Goal: Task Accomplishment & Management: Manage account settings

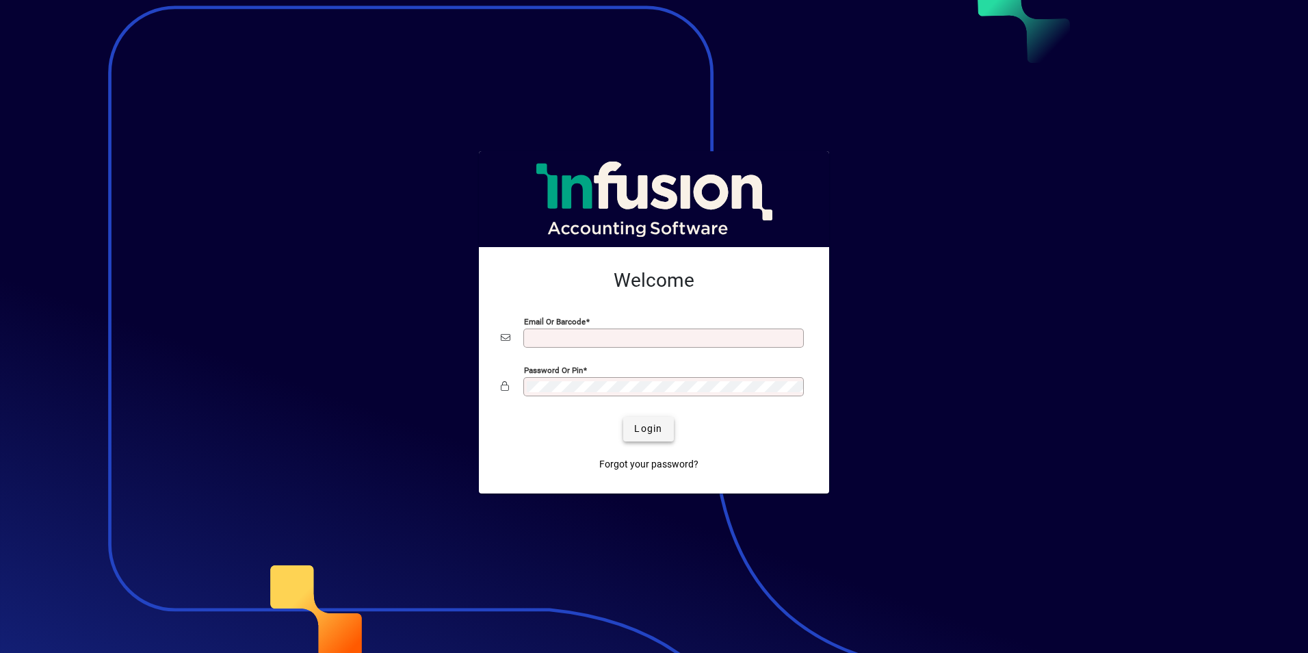
type input "**********"
click at [642, 427] on span "Login" at bounding box center [648, 429] width 28 height 14
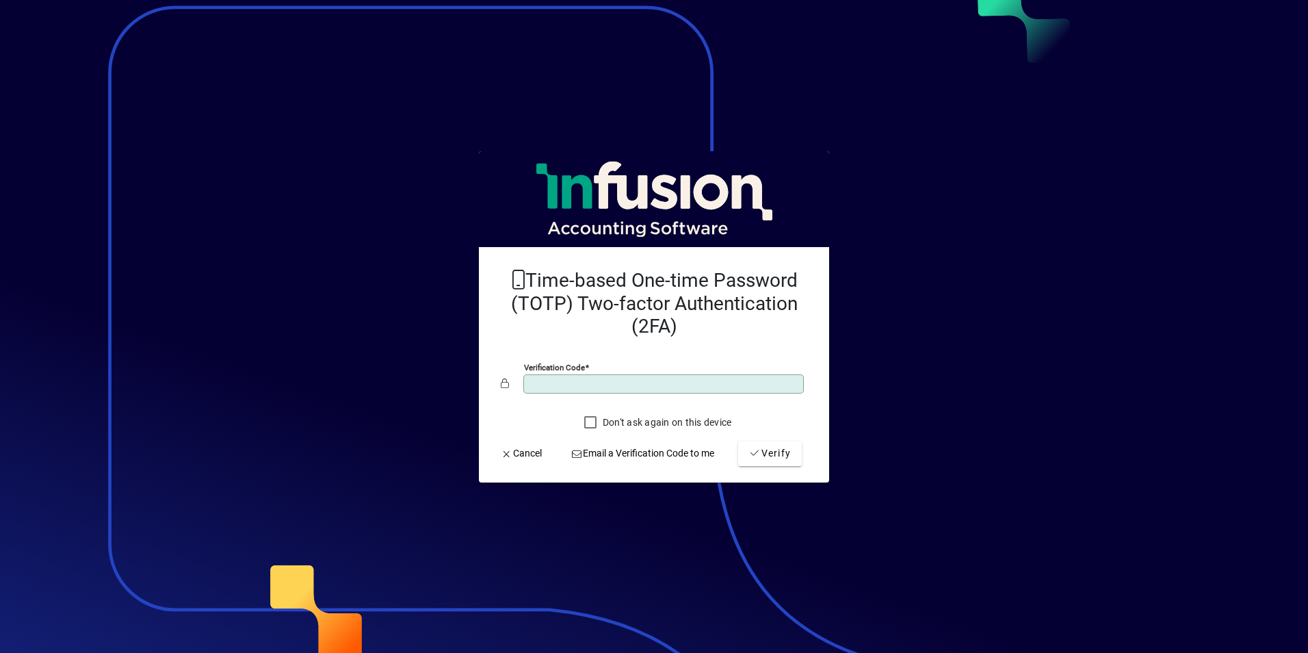
type input "******"
click at [738, 441] on button "Verify" at bounding box center [770, 453] width 64 height 25
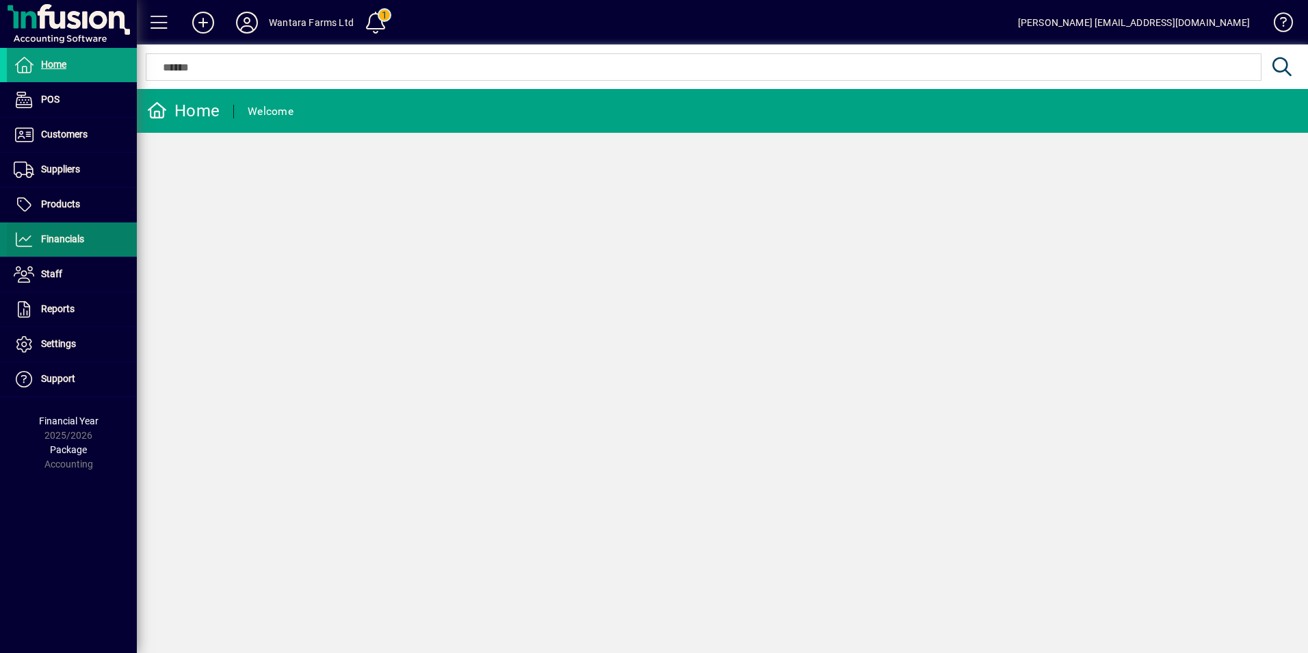
click at [78, 240] on span "Financials" at bounding box center [62, 238] width 43 height 11
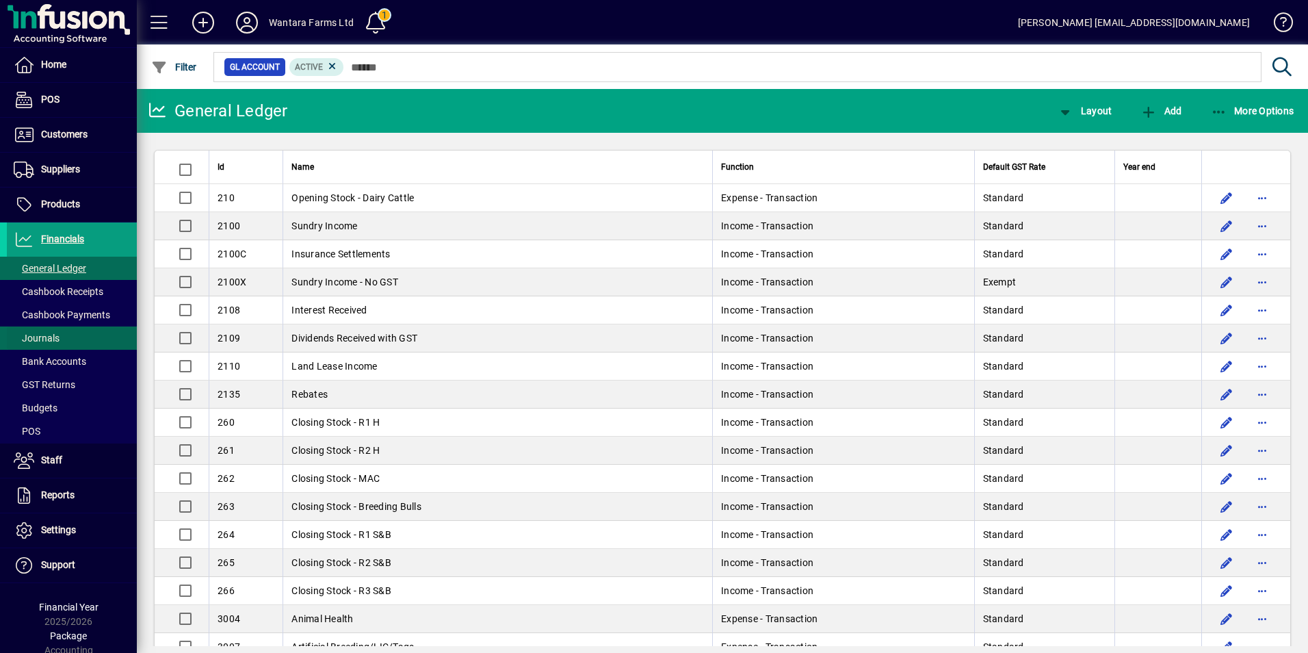
click at [49, 334] on span "Journals" at bounding box center [37, 338] width 46 height 11
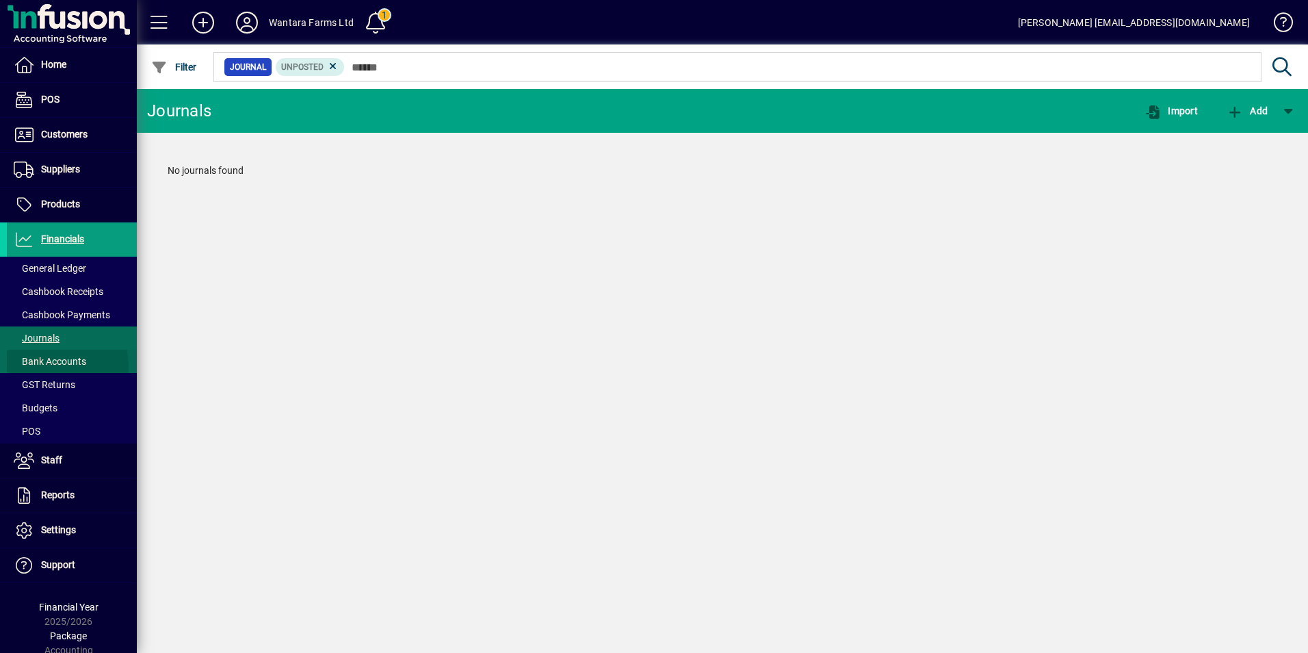
click at [51, 366] on span "Bank Accounts" at bounding box center [50, 361] width 73 height 11
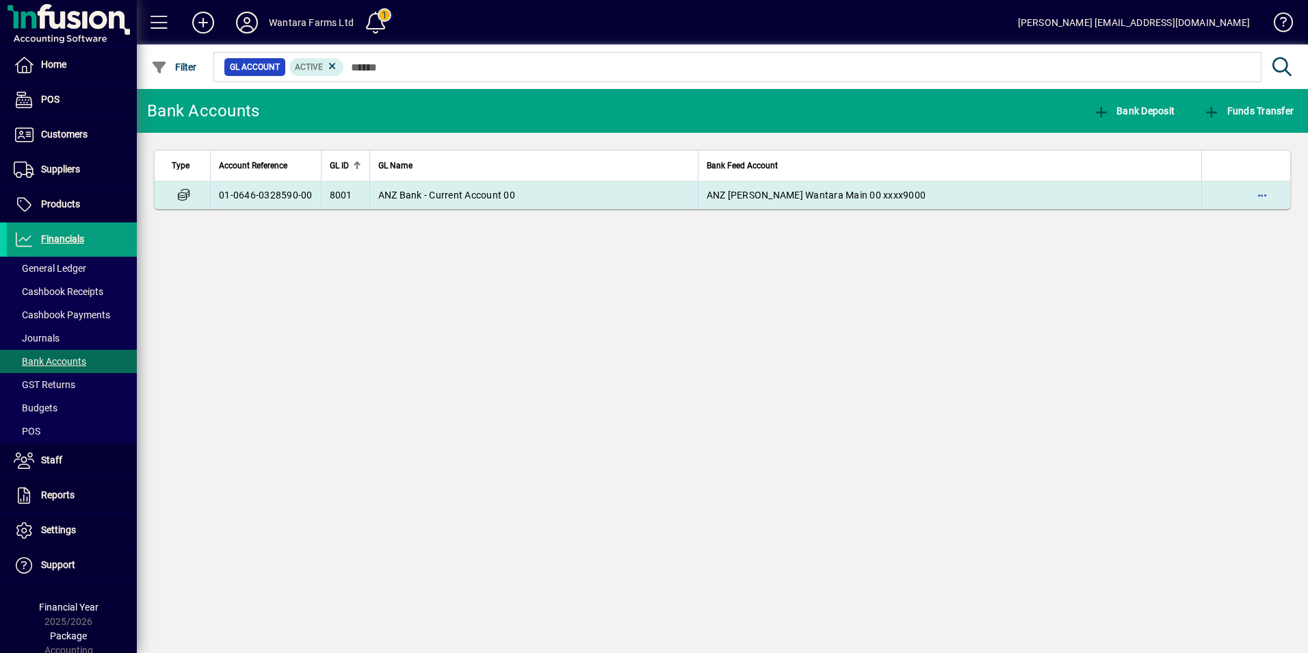
click at [449, 187] on td "ANZ Bank - Current Account 00" at bounding box center [534, 194] width 328 height 27
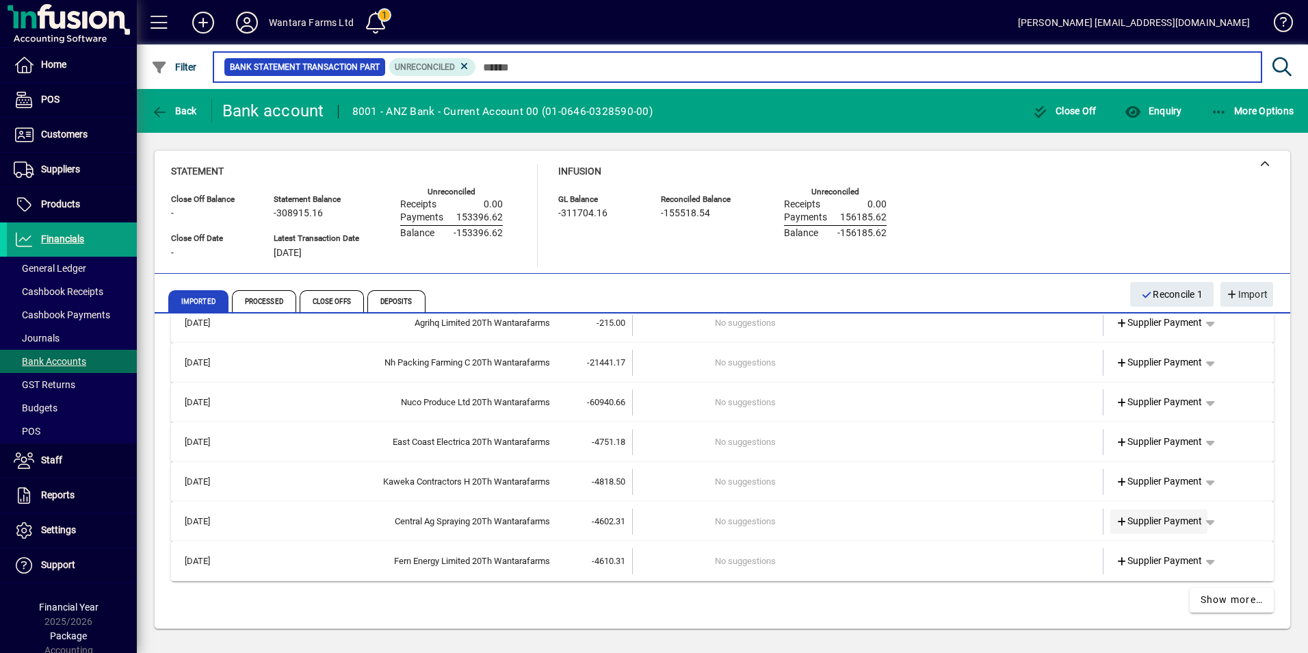
scroll to position [545, 0]
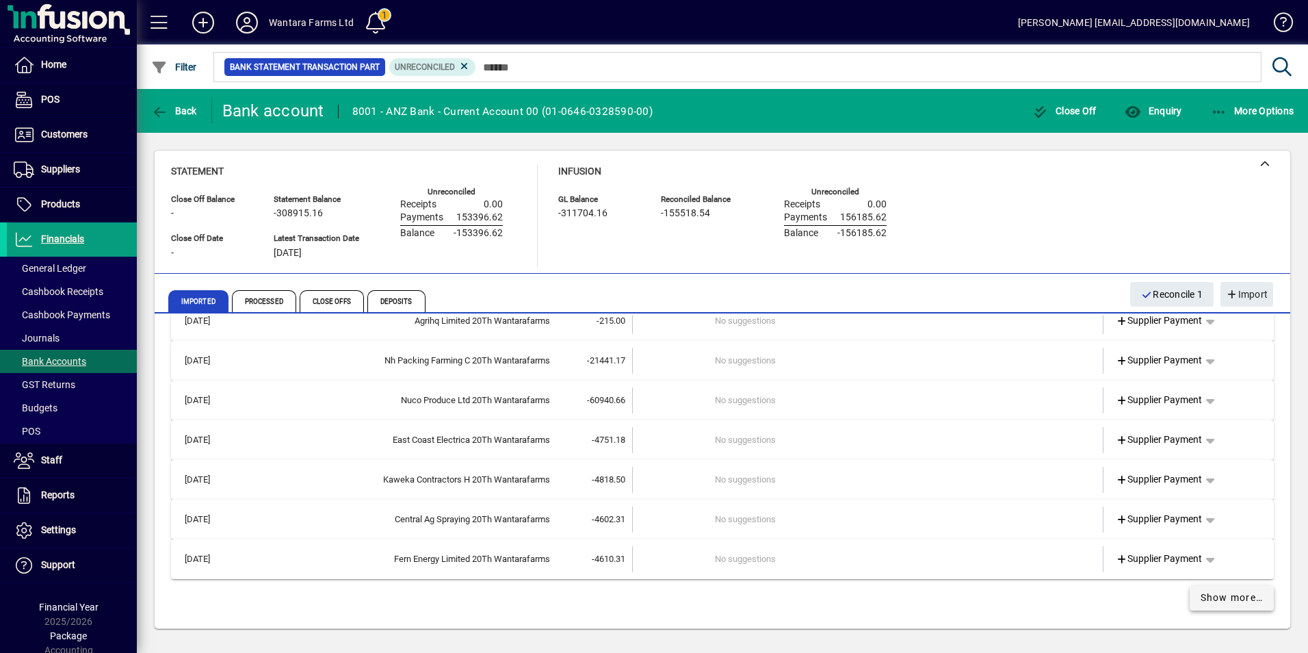
click at [1201, 597] on span "Show more…" at bounding box center [1232, 598] width 63 height 14
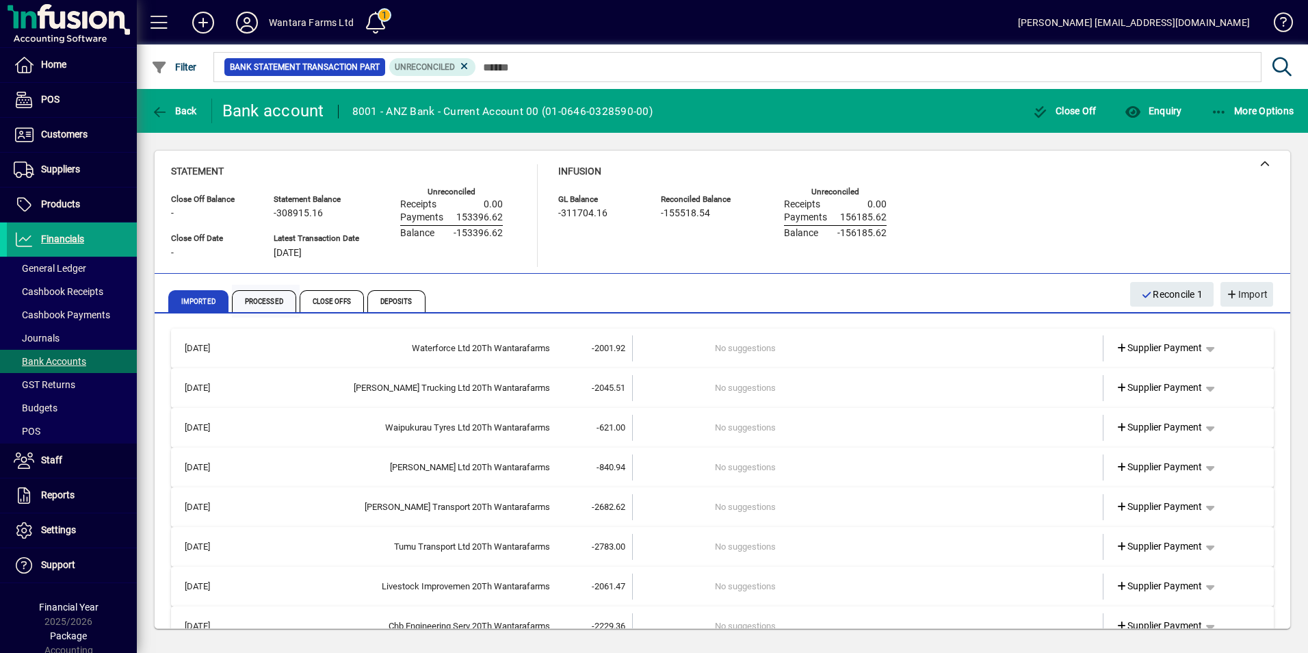
click at [246, 299] on span "Processed" at bounding box center [264, 301] width 64 height 22
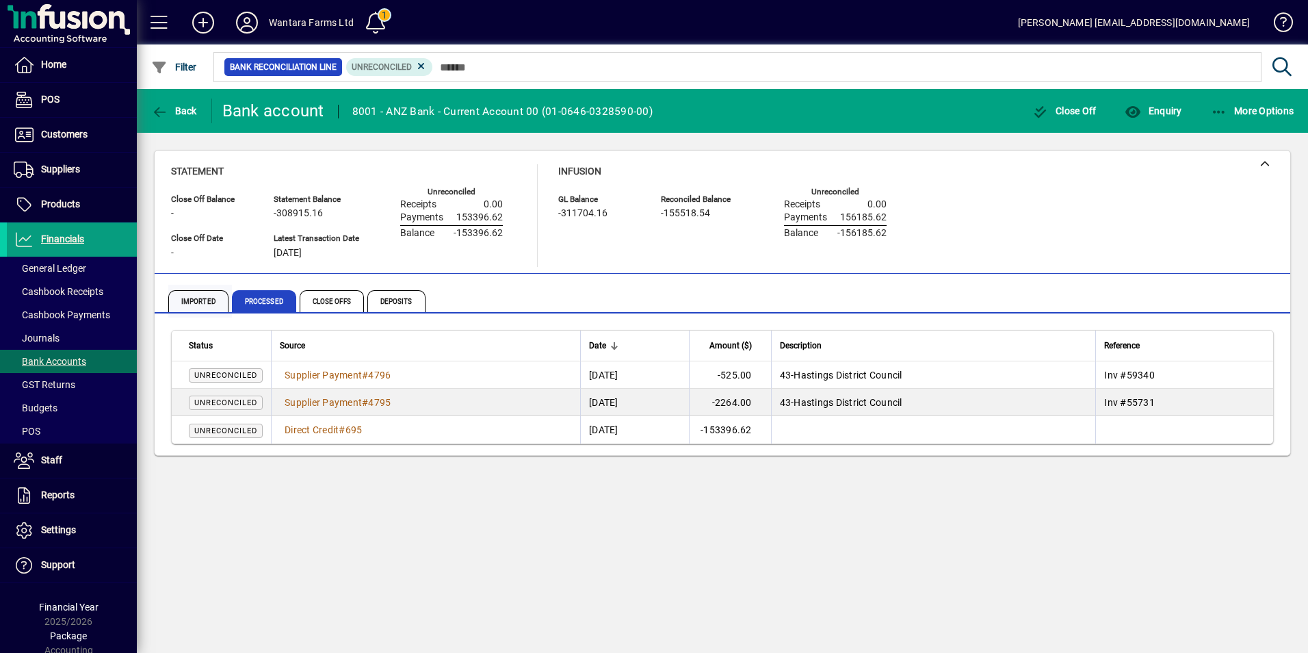
click at [169, 295] on span "Imported" at bounding box center [198, 301] width 60 height 22
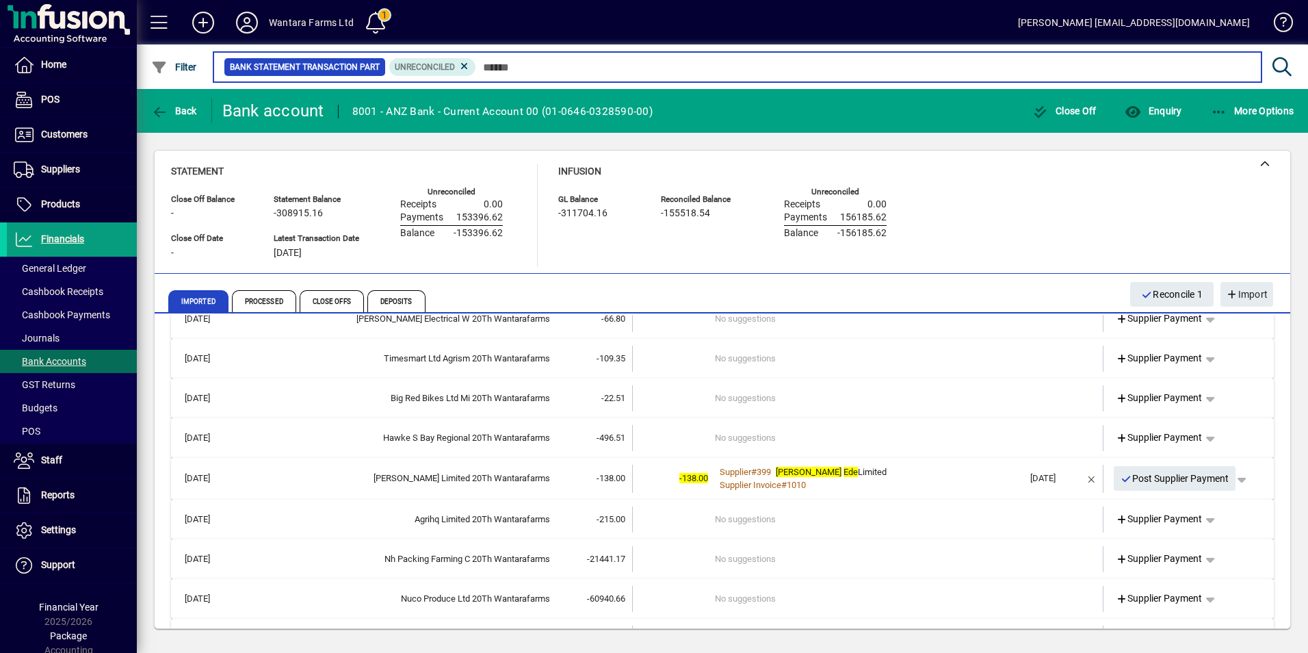
scroll to position [346, 0]
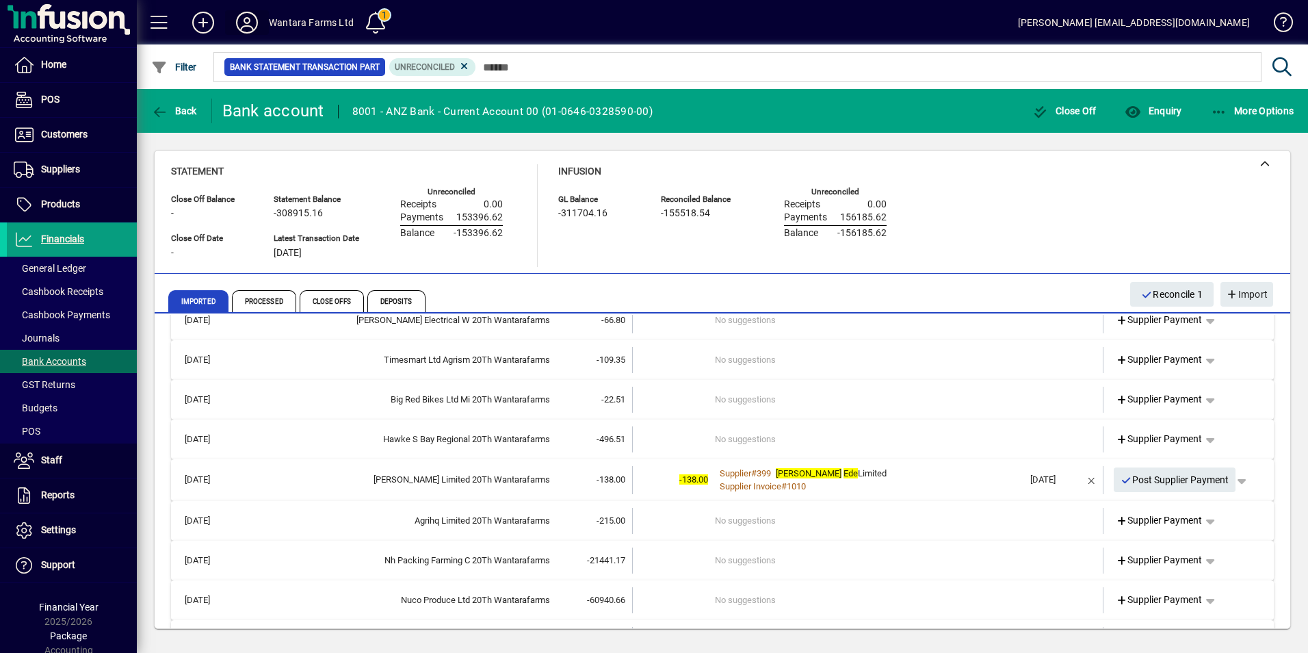
click at [253, 21] on icon at bounding box center [246, 23] width 27 height 22
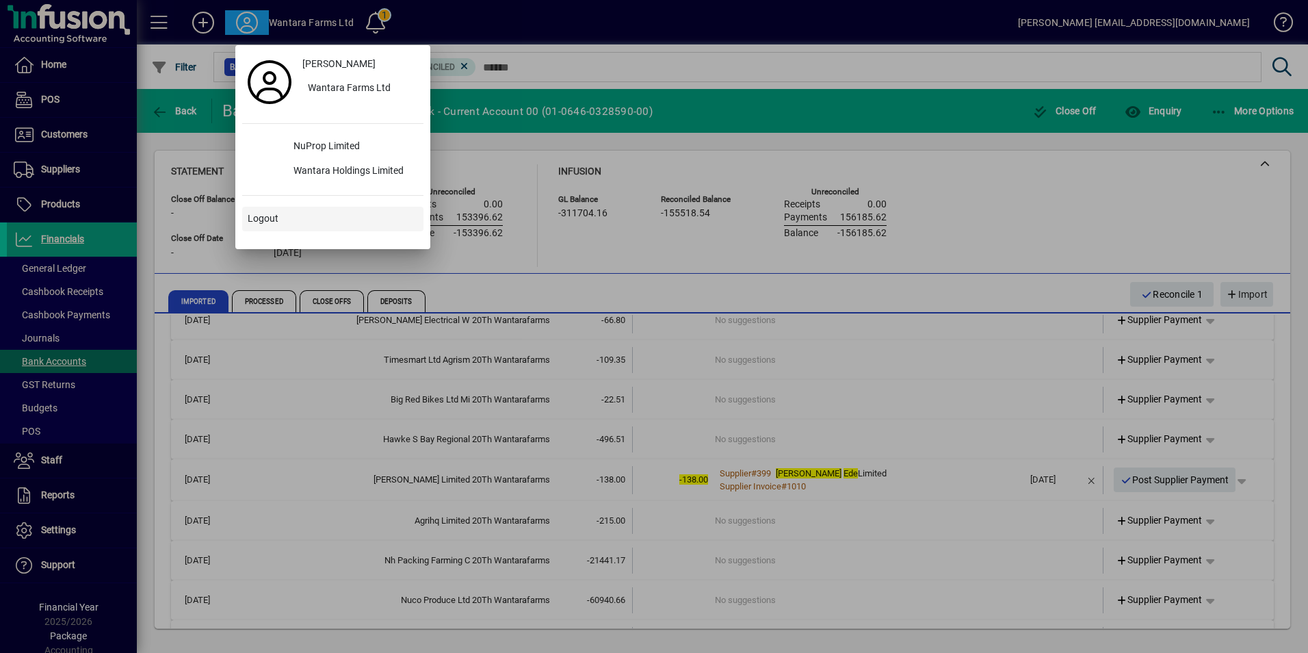
click at [272, 216] on span "Logout" at bounding box center [263, 218] width 31 height 14
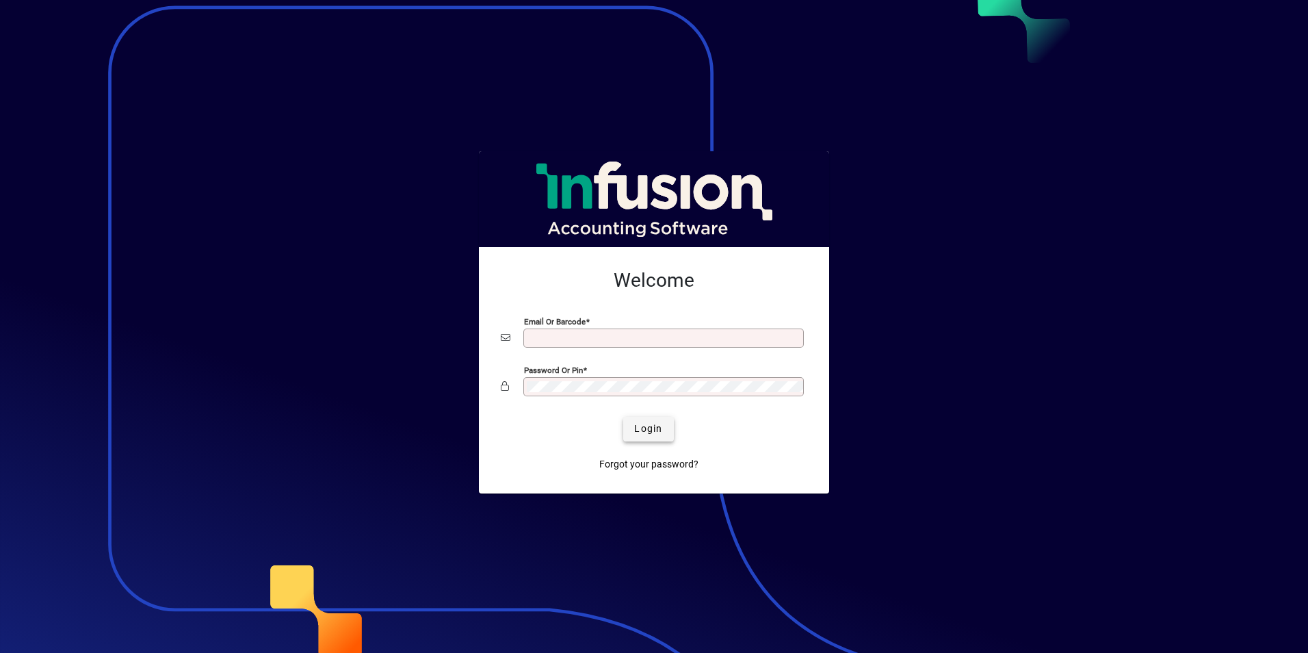
type input "**********"
click at [643, 433] on span "Login" at bounding box center [648, 429] width 28 height 14
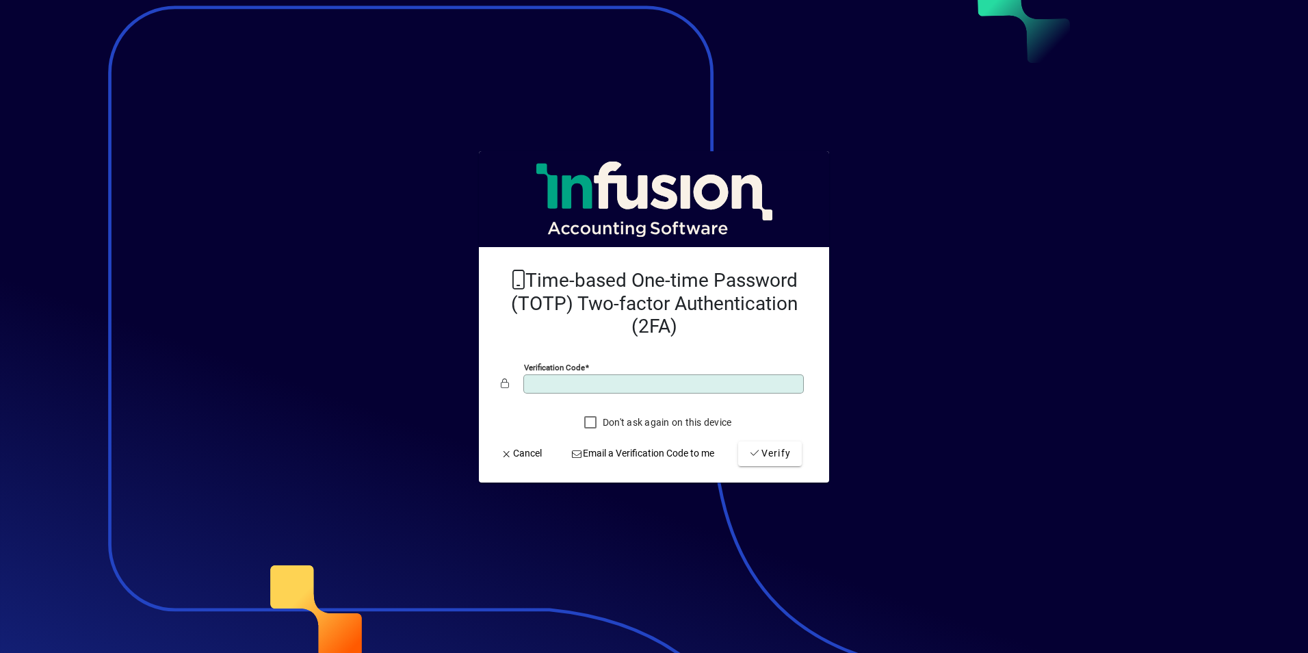
type input "******"
click at [738, 441] on button "Verify" at bounding box center [770, 453] width 64 height 25
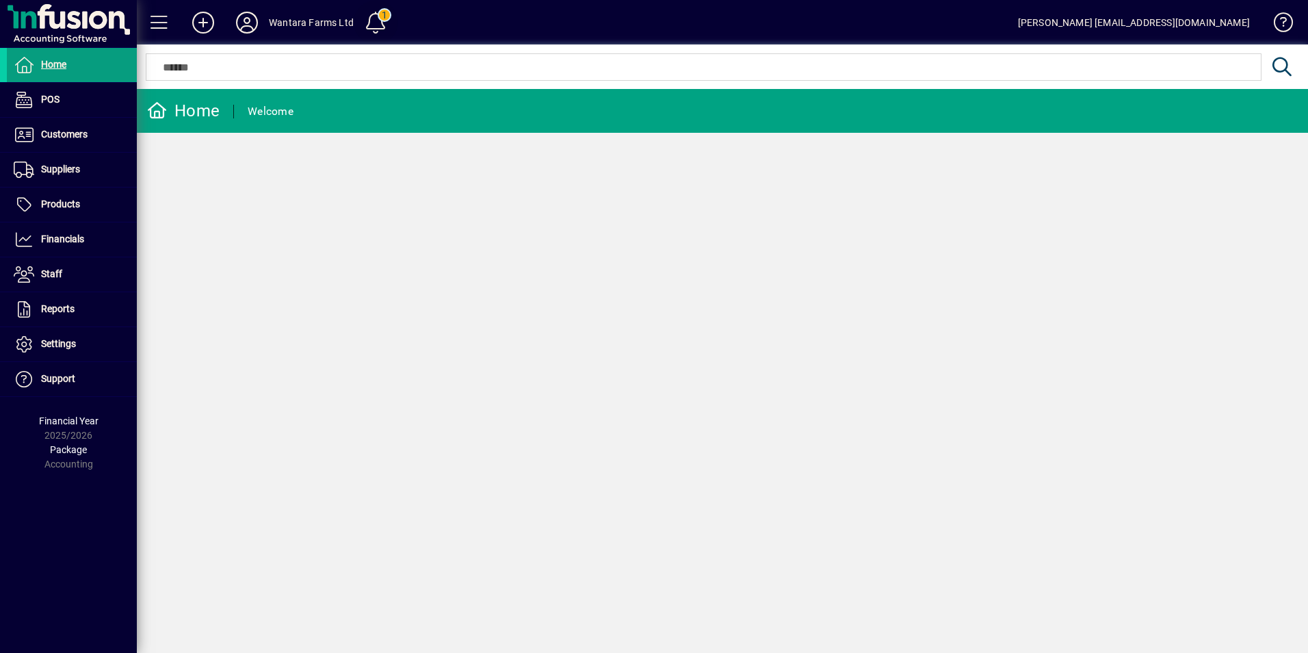
click at [380, 18] on span at bounding box center [375, 22] width 33 height 33
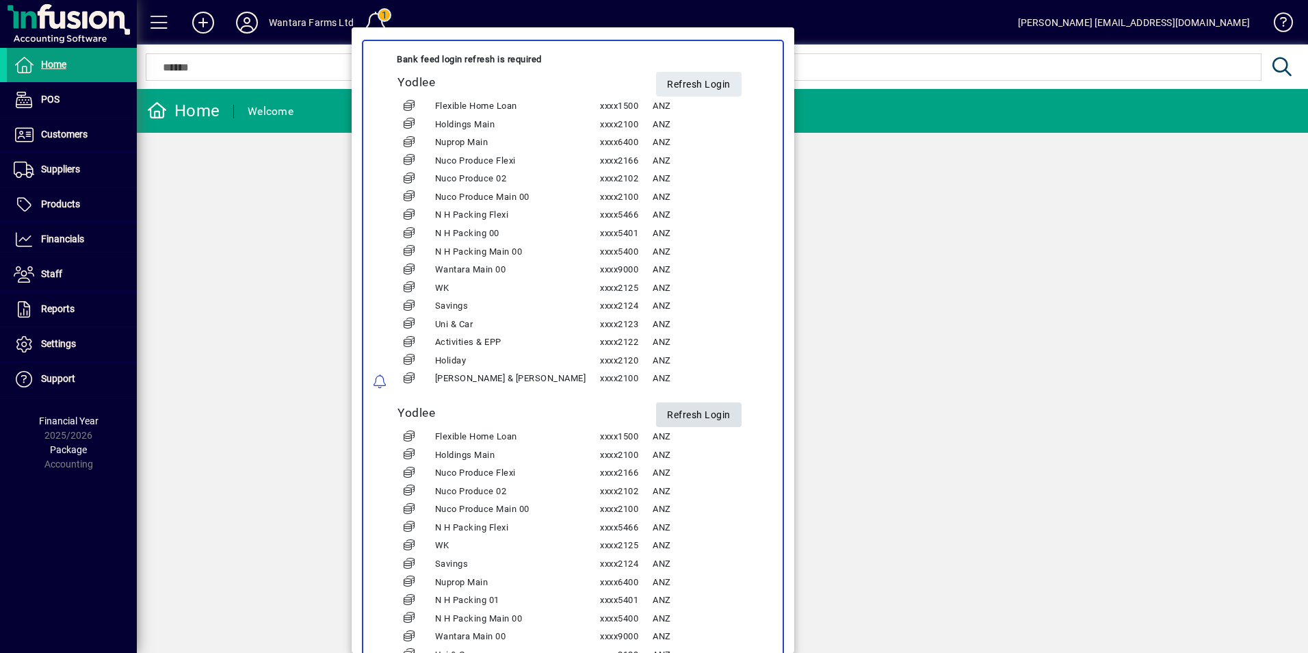
click at [667, 415] on span "Refresh Login" at bounding box center [699, 415] width 64 height 23
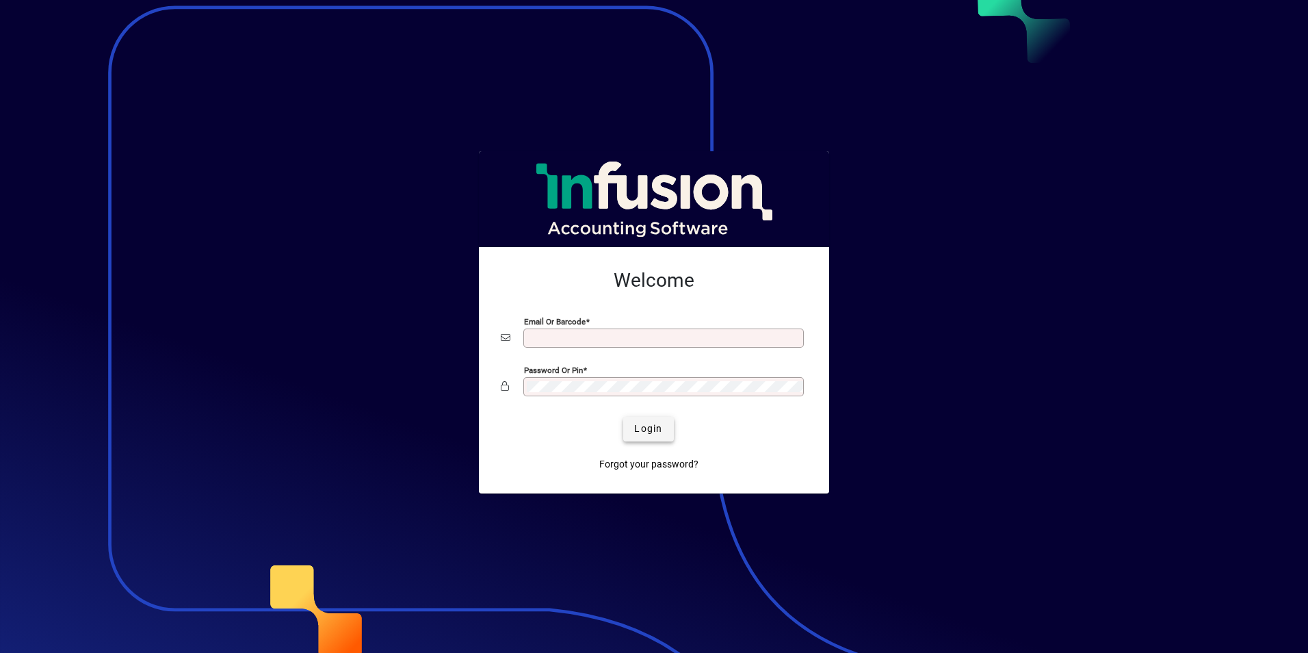
type input "**********"
click at [652, 424] on span "Login" at bounding box center [648, 429] width 28 height 14
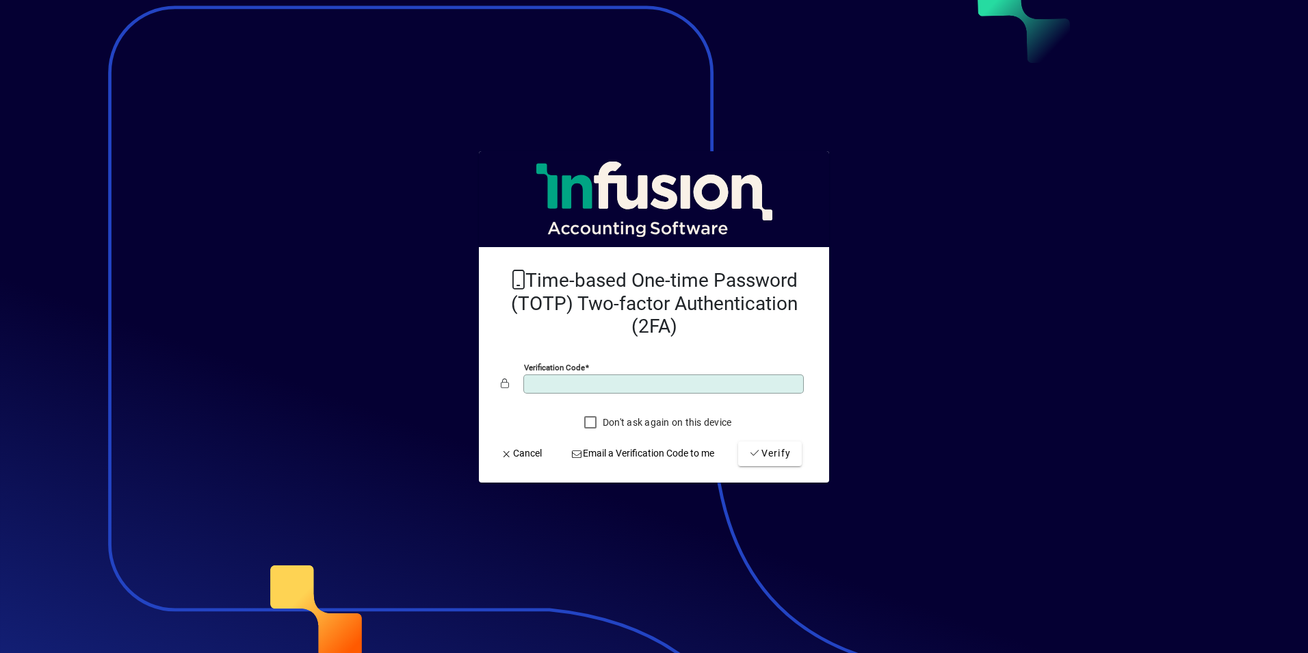
type input "******"
click at [738, 441] on button "Verify" at bounding box center [770, 453] width 64 height 25
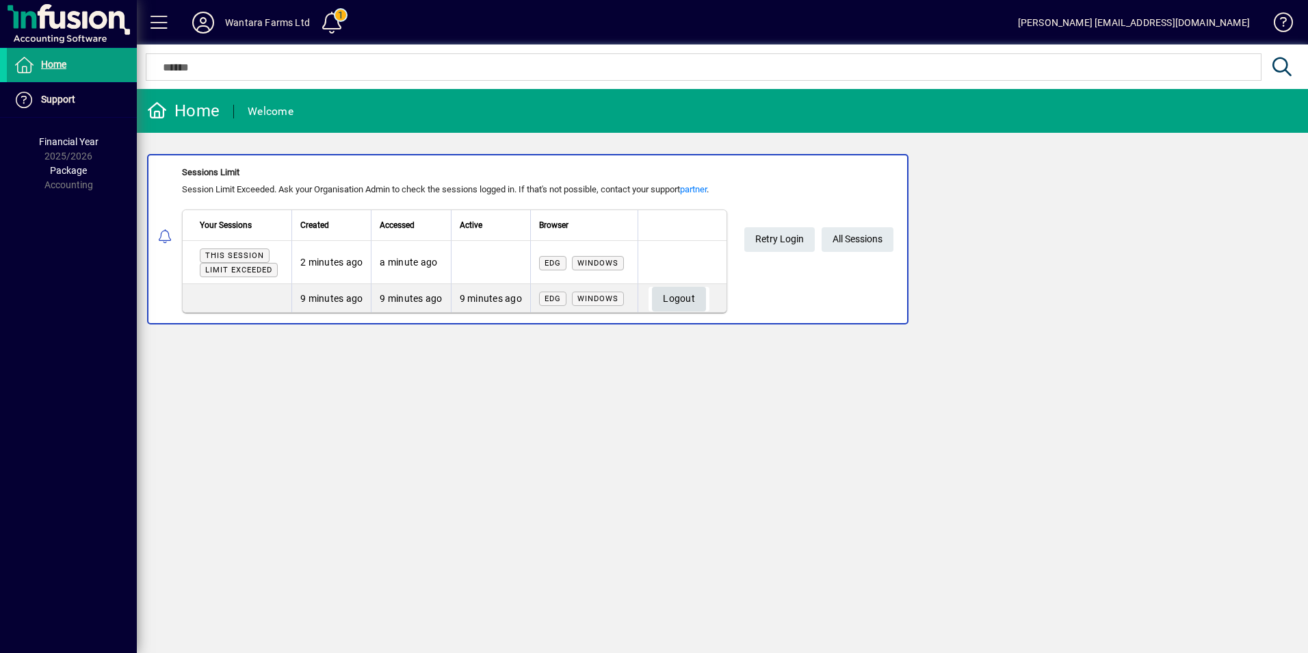
click at [693, 301] on span "Logout" at bounding box center [679, 298] width 32 height 23
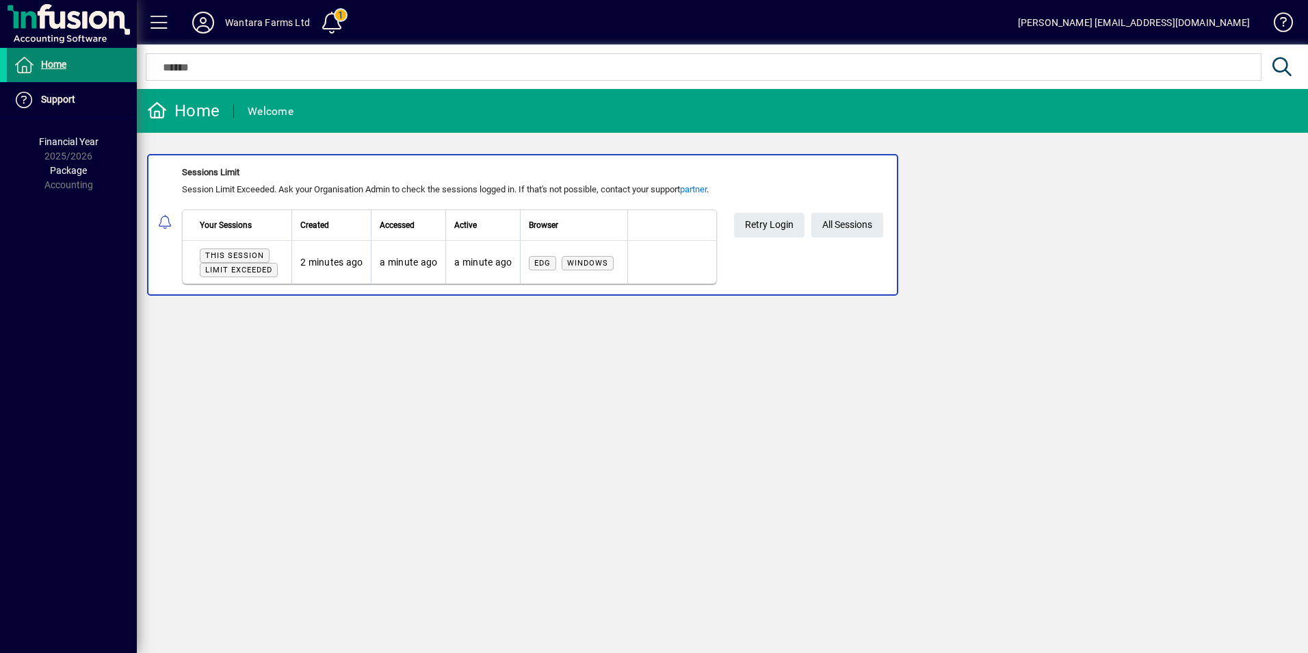
click at [52, 62] on span "Home" at bounding box center [53, 64] width 25 height 11
click at [48, 64] on span "Home" at bounding box center [53, 64] width 25 height 11
click at [765, 225] on span "Retry Login" at bounding box center [769, 225] width 49 height 23
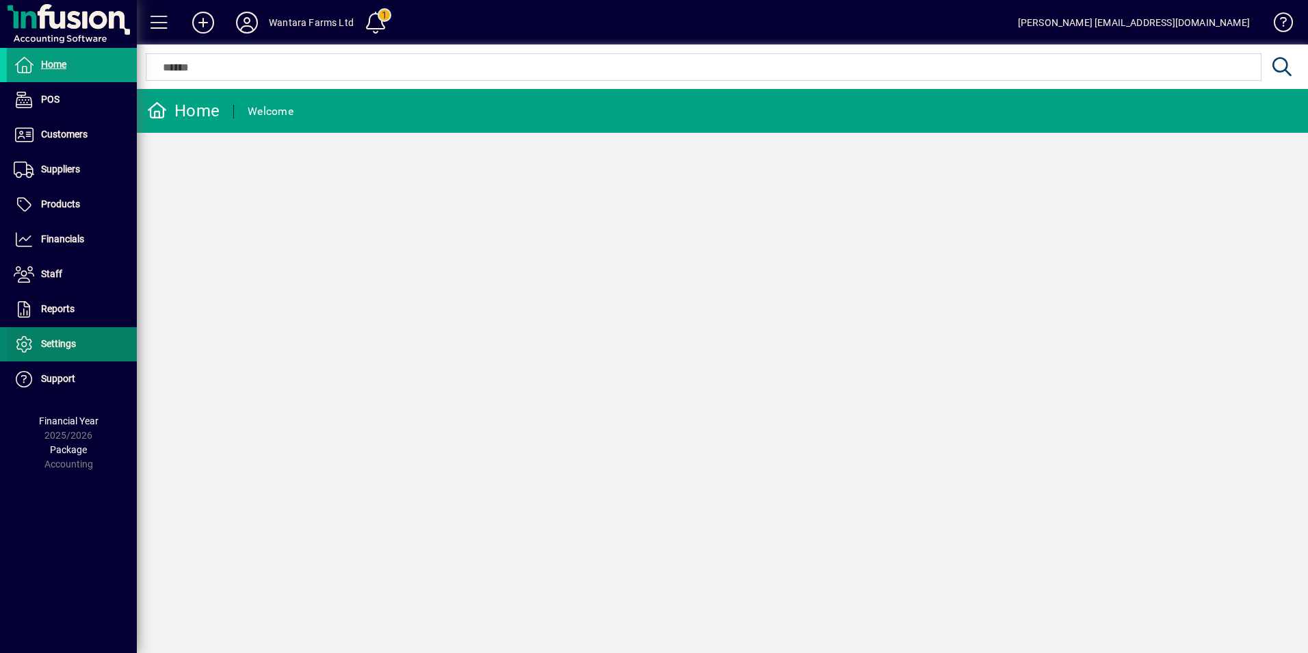
click at [64, 339] on span "Settings" at bounding box center [58, 343] width 35 height 11
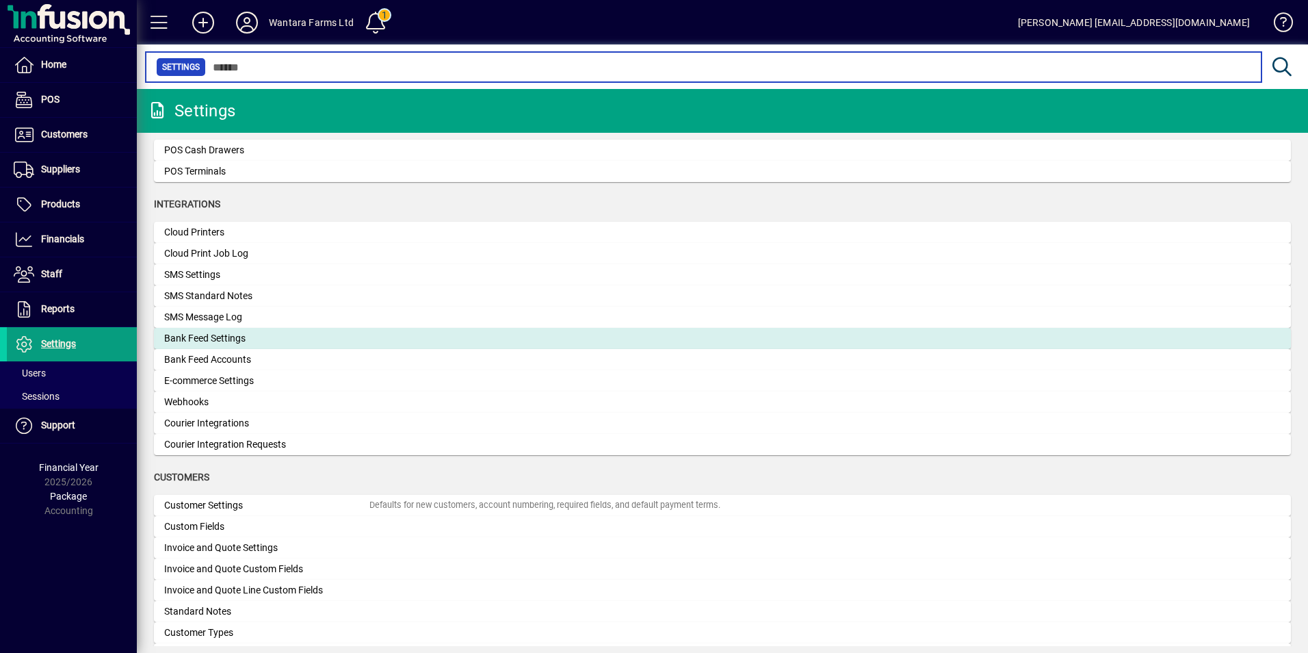
scroll to position [409, 0]
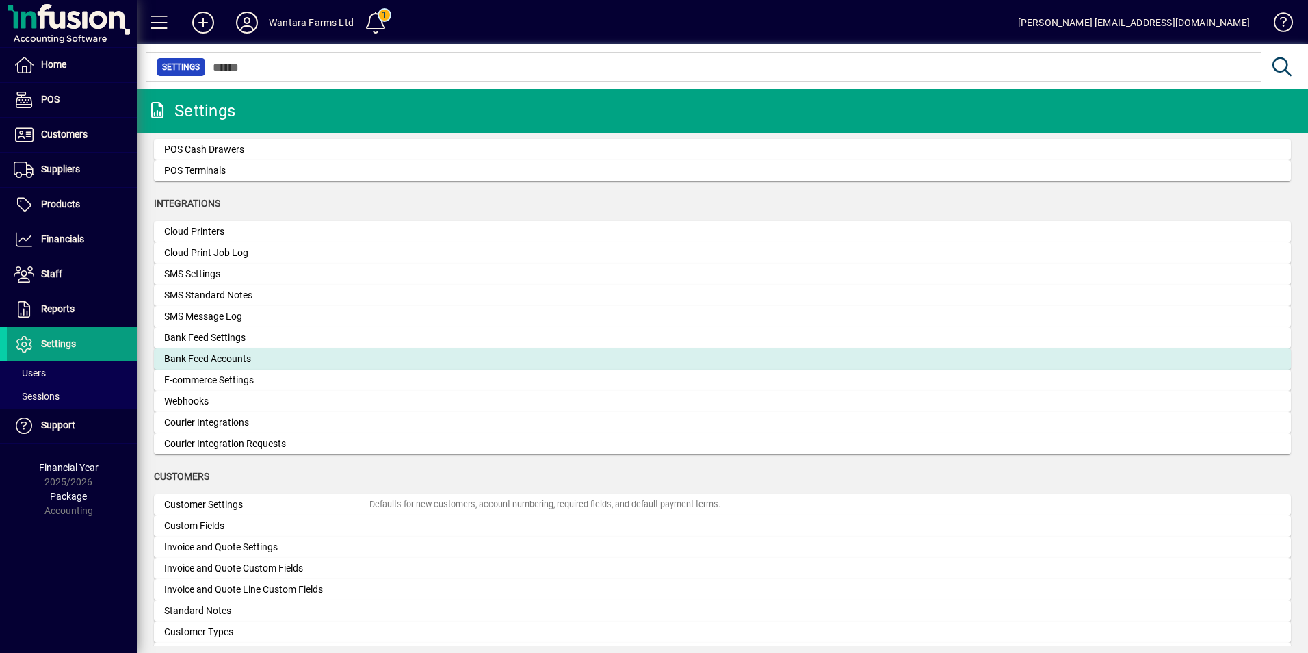
click at [229, 357] on div "Bank Feed Accounts" at bounding box center [266, 359] width 205 height 14
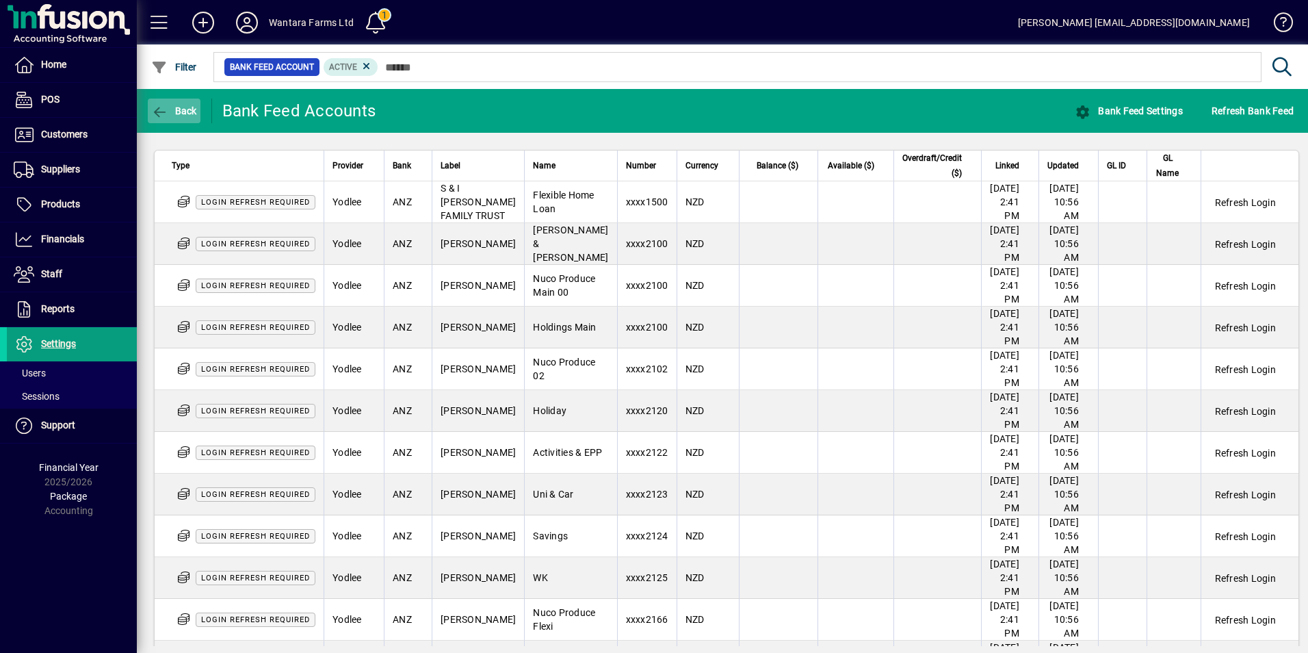
click at [180, 110] on span "Back" at bounding box center [174, 110] width 46 height 11
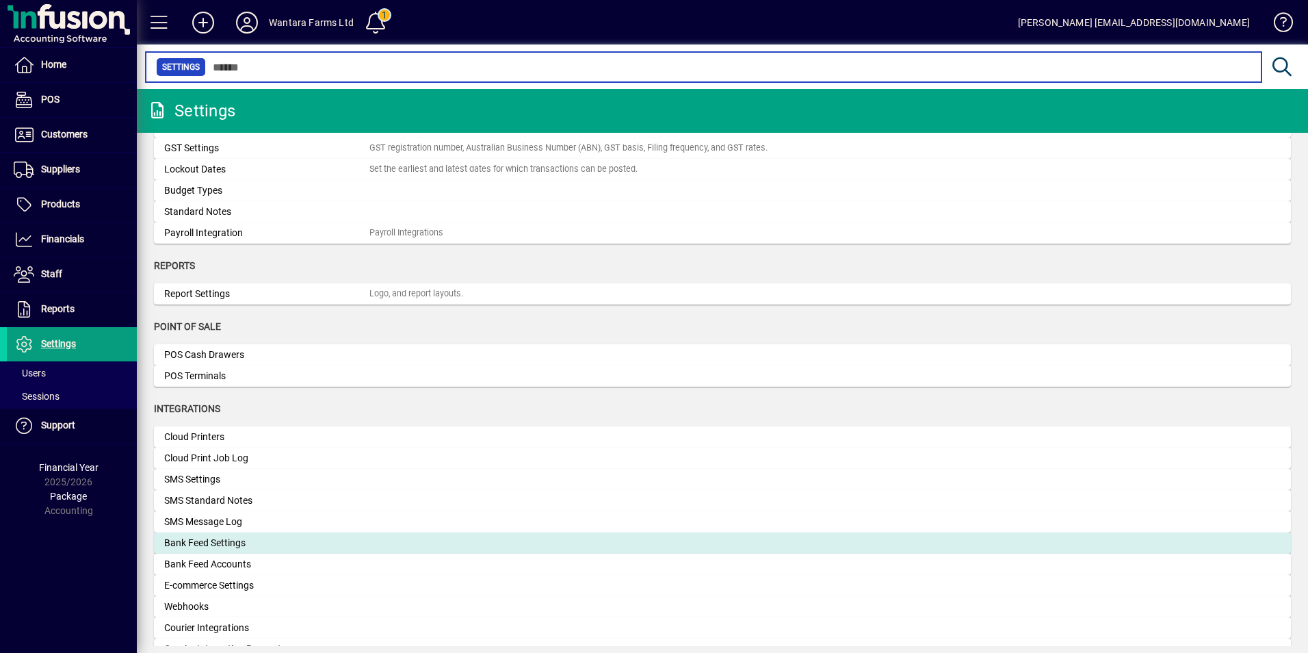
scroll to position [205, 0]
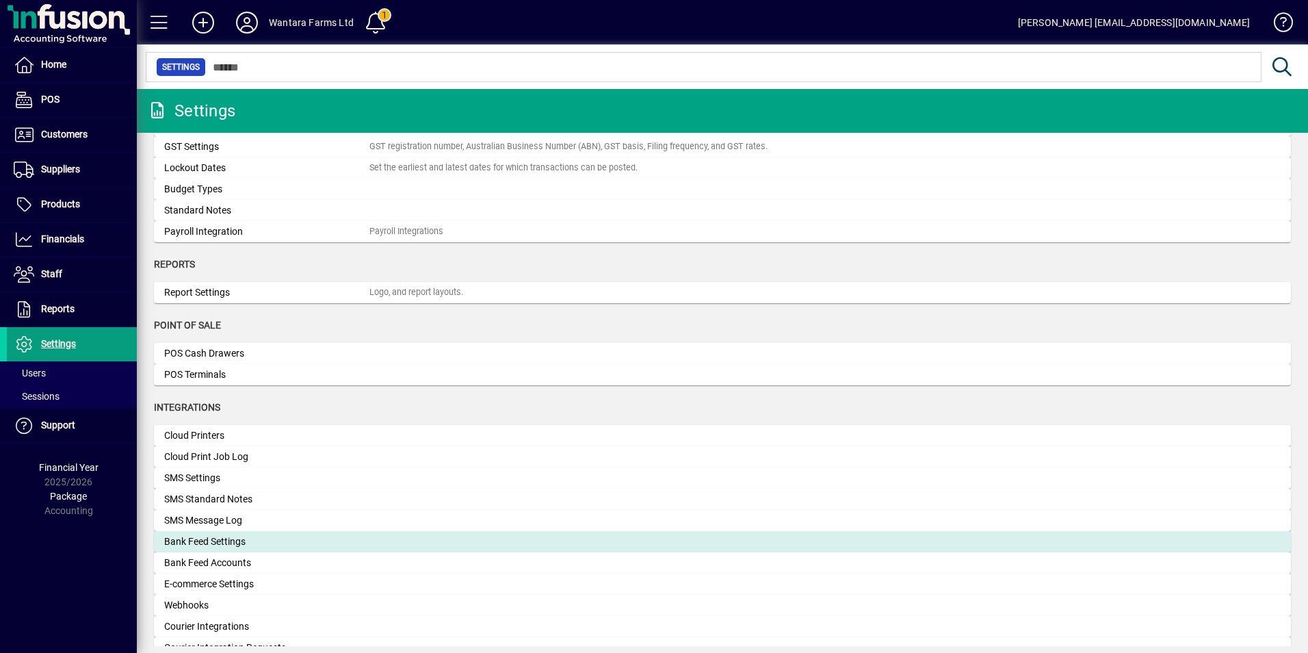
click at [205, 541] on div "Bank Feed Settings" at bounding box center [266, 541] width 205 height 14
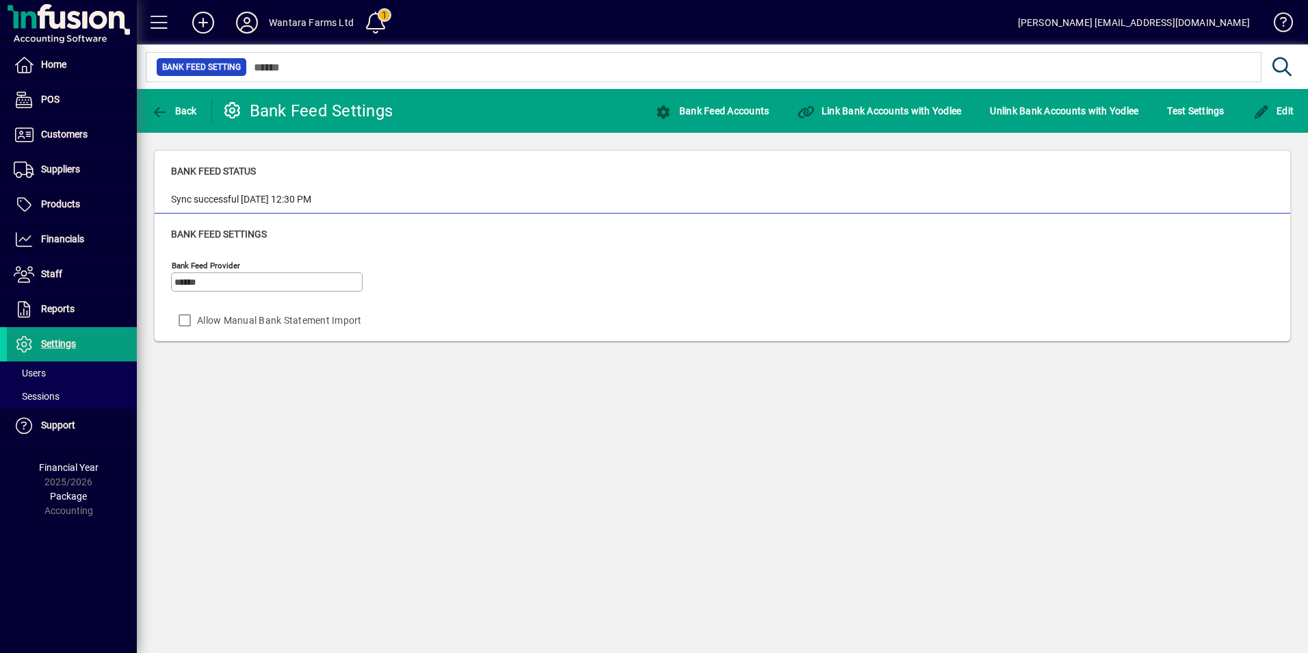
click at [250, 21] on icon at bounding box center [246, 23] width 27 height 22
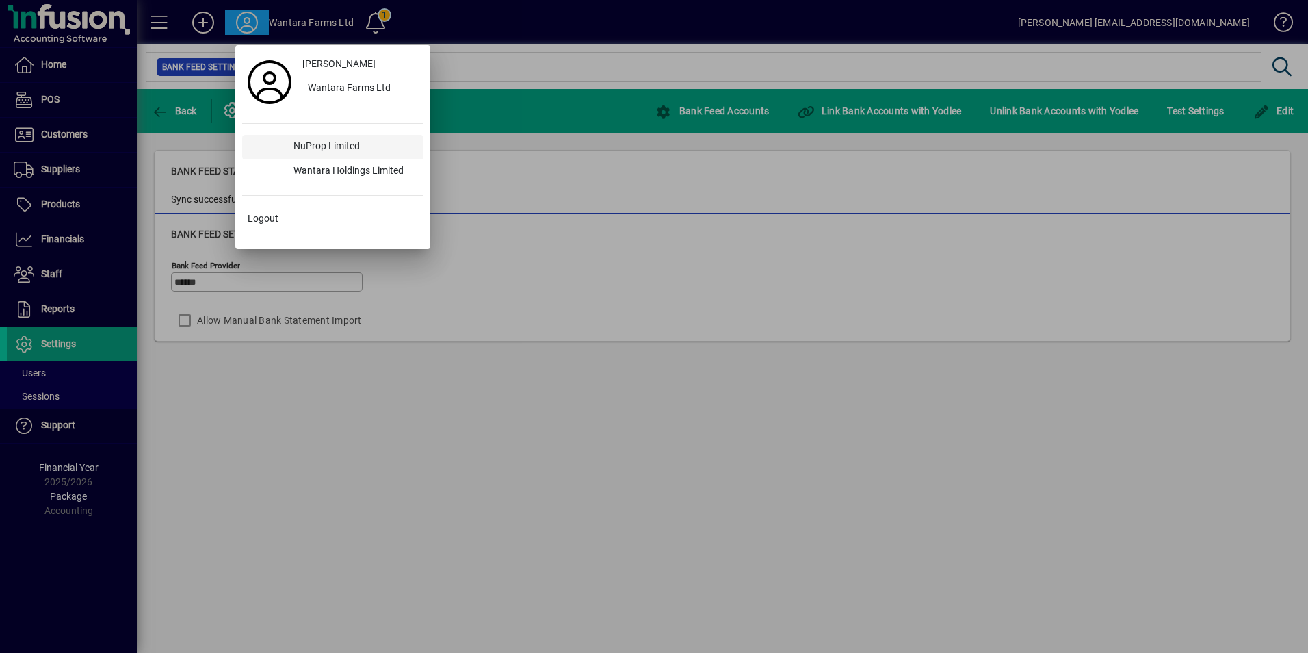
click at [341, 142] on div "NuProp Limited" at bounding box center [353, 147] width 141 height 25
